Goal: Task Accomplishment & Management: Use online tool/utility

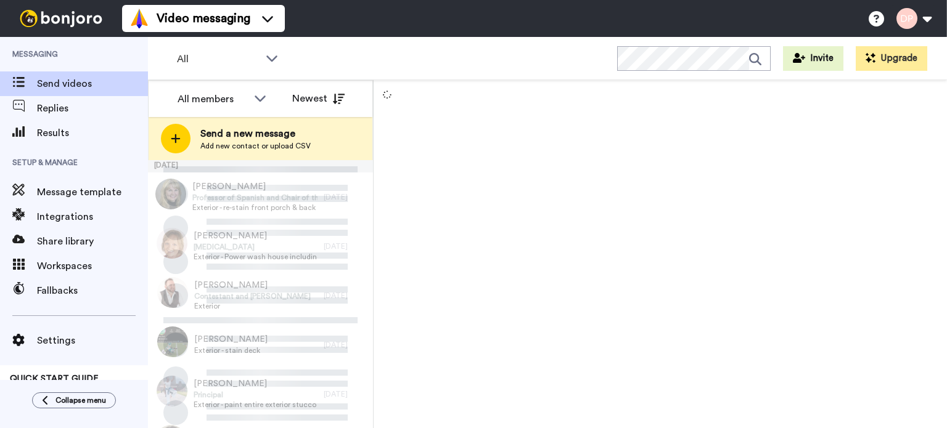
click at [249, 142] on span "Add new contact or upload CSV" at bounding box center [255, 146] width 110 height 10
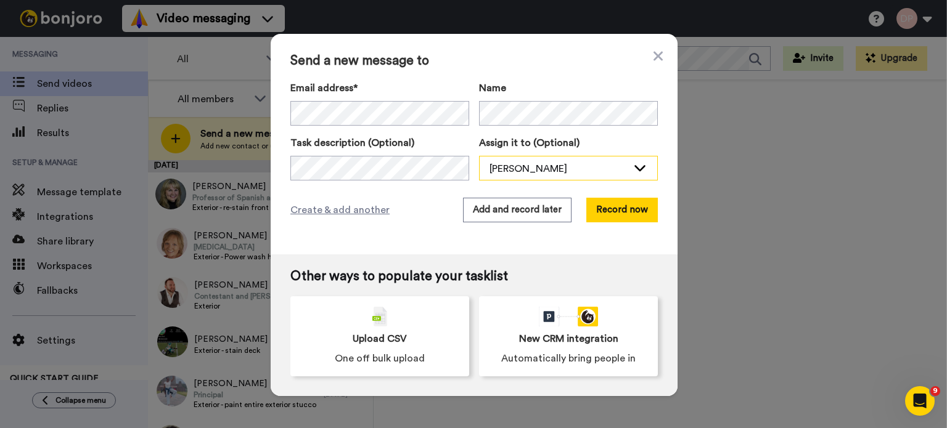
click at [542, 167] on div "Debbie Linkous" at bounding box center [558, 168] width 138 height 15
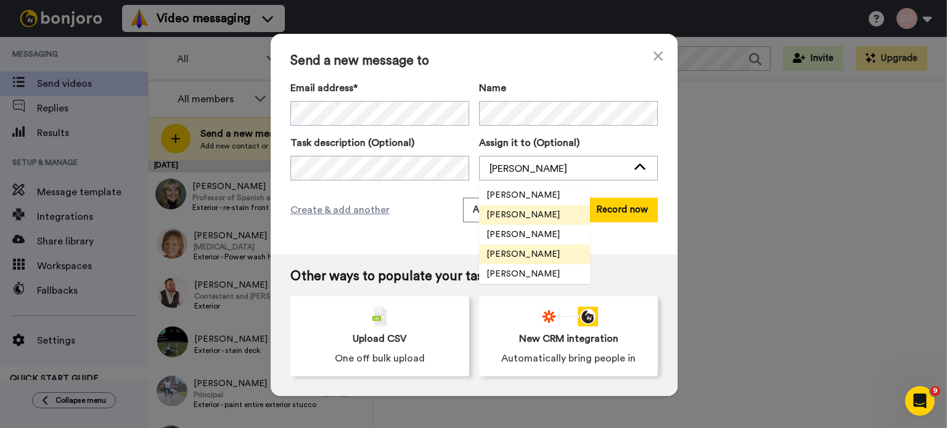
click at [529, 248] on span "Curt Moreland" at bounding box center [523, 254] width 88 height 12
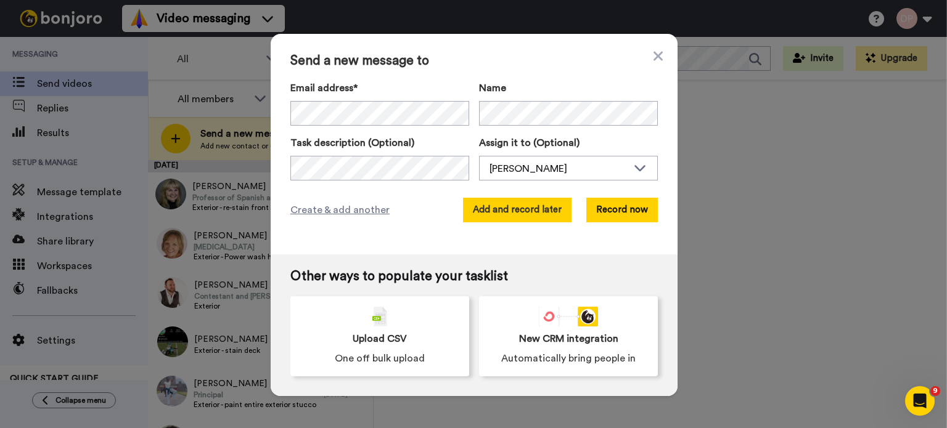
click at [518, 205] on button "Add and record later" at bounding box center [517, 210] width 108 height 25
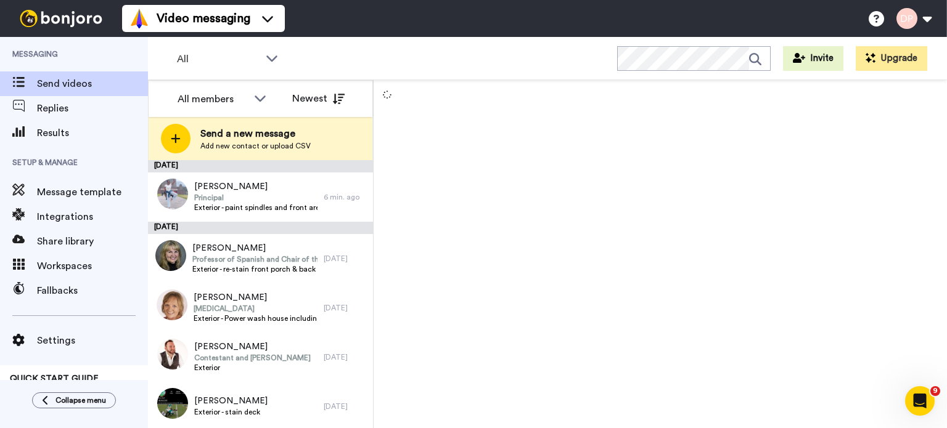
click at [259, 139] on span "Send a new message" at bounding box center [255, 133] width 110 height 15
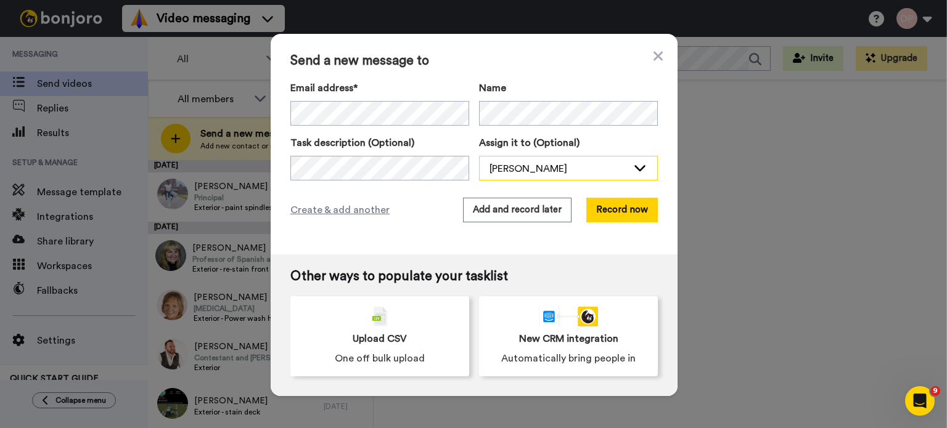
click at [564, 168] on div "Debbie Linkous" at bounding box center [558, 168] width 138 height 15
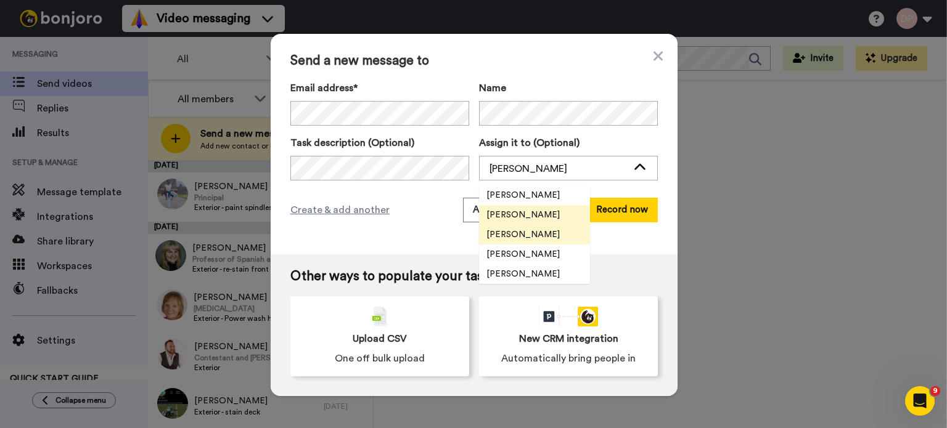
click at [519, 229] on span "Kathy Sweeney" at bounding box center [523, 235] width 88 height 12
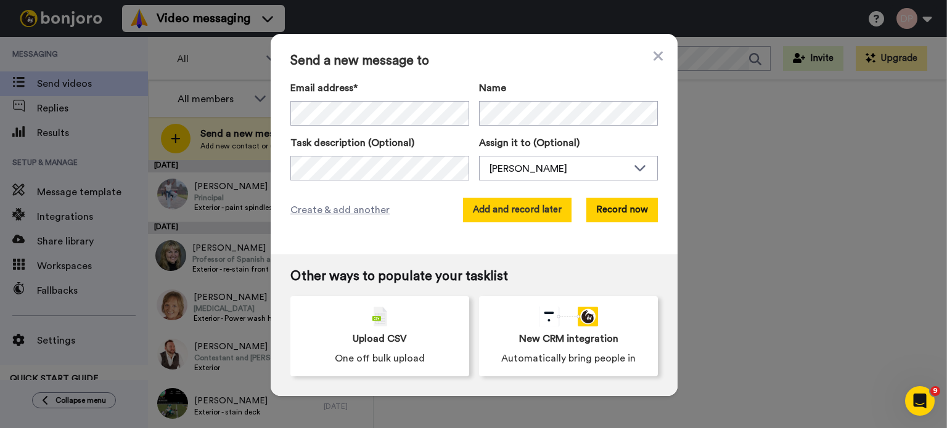
click at [496, 210] on button "Add and record later" at bounding box center [517, 210] width 108 height 25
